Goal: Register for event/course

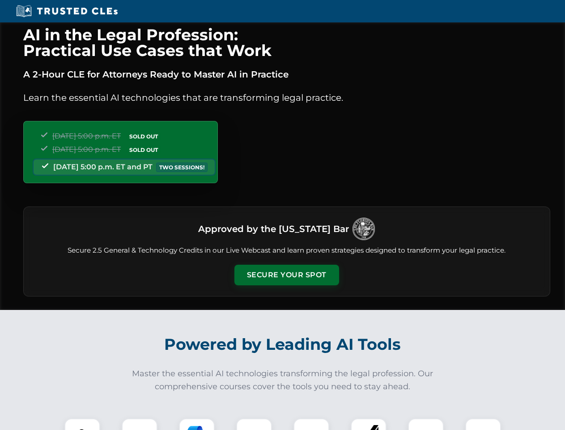
click at [287, 275] on button "Secure Your Spot" at bounding box center [287, 275] width 105 height 21
click at [82, 424] on img at bounding box center [82, 436] width 26 height 26
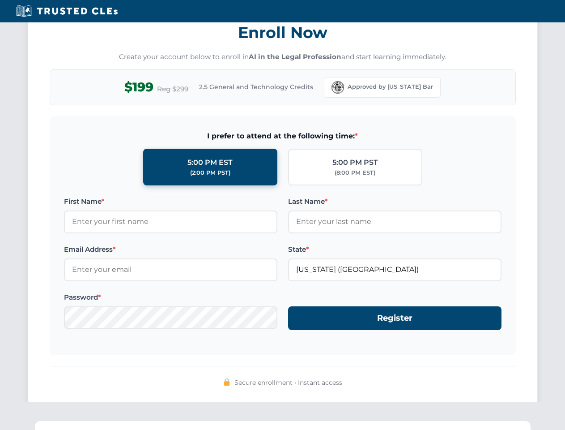
scroll to position [879, 0]
